Goal: Information Seeking & Learning: Learn about a topic

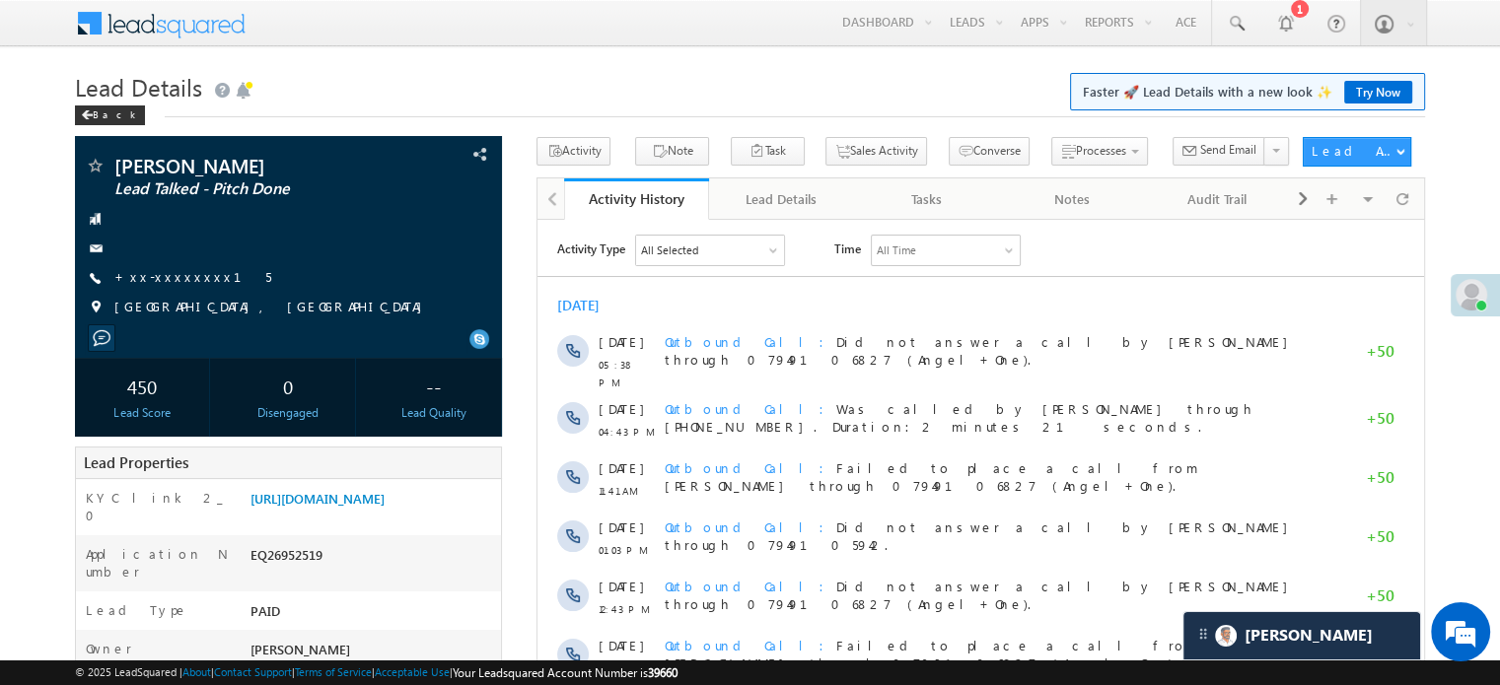
scroll to position [9914, 0]
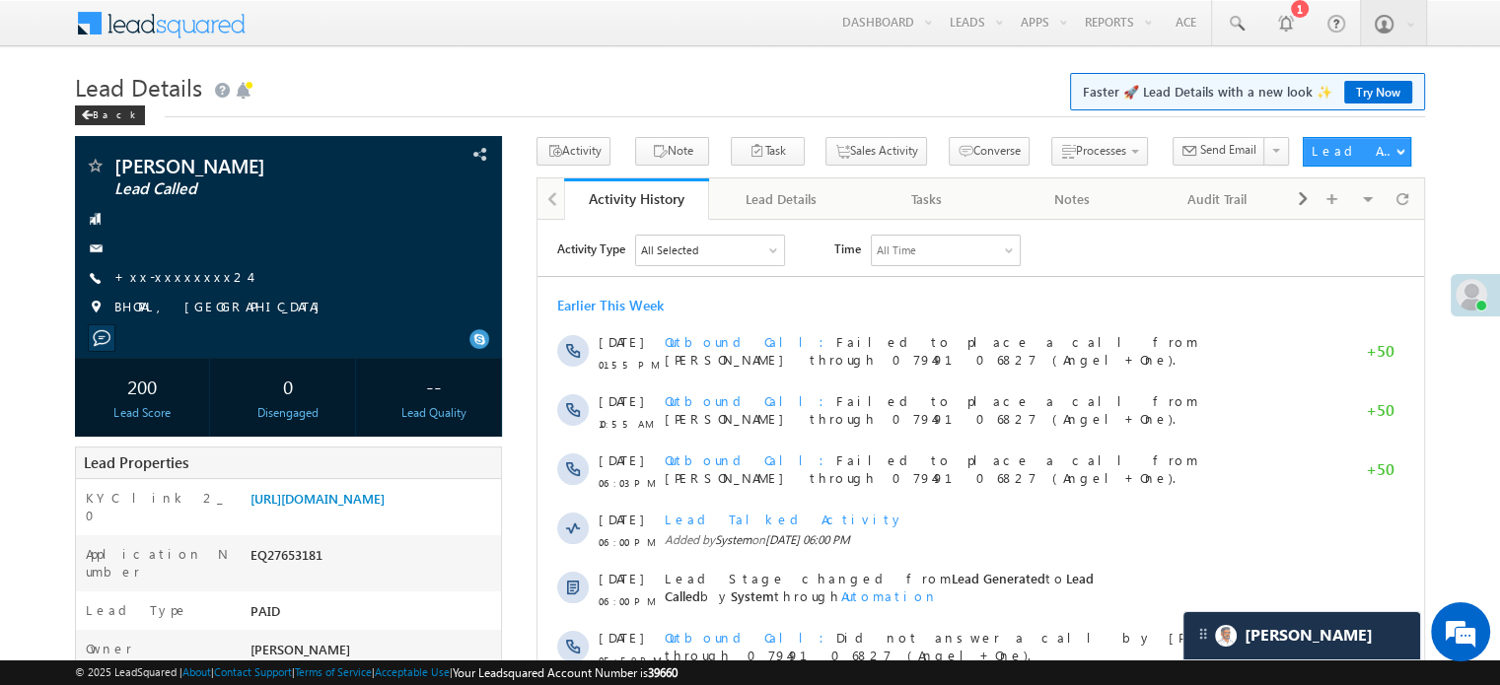
scroll to position [9654, 0]
